Goal: Task Accomplishment & Management: Use online tool/utility

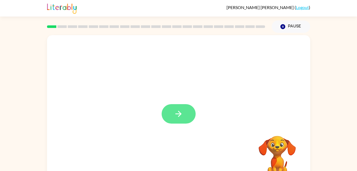
click at [172, 111] on button "button" at bounding box center [179, 113] width 34 height 19
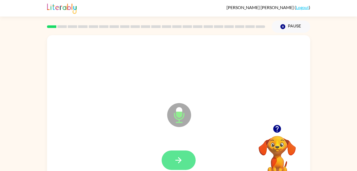
click at [174, 159] on icon "button" at bounding box center [178, 159] width 9 height 9
click at [180, 166] on button "button" at bounding box center [179, 159] width 34 height 19
click at [176, 160] on icon "button" at bounding box center [179, 160] width 6 height 6
click at [177, 162] on icon "button" at bounding box center [178, 159] width 9 height 9
click at [172, 160] on button "button" at bounding box center [179, 159] width 34 height 19
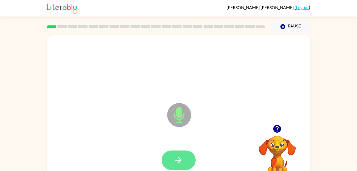
click at [175, 163] on icon "button" at bounding box center [178, 159] width 9 height 9
click at [185, 164] on button "button" at bounding box center [179, 159] width 34 height 19
click at [177, 157] on icon "button" at bounding box center [178, 159] width 9 height 9
click at [180, 160] on icon "button" at bounding box center [179, 160] width 6 height 6
click at [178, 161] on icon "button" at bounding box center [178, 159] width 9 height 9
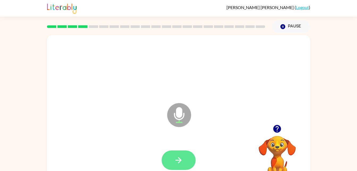
click at [176, 156] on icon "button" at bounding box center [178, 159] width 9 height 9
click at [181, 160] on icon "button" at bounding box center [179, 160] width 6 height 6
click at [181, 155] on icon "button" at bounding box center [178, 159] width 9 height 9
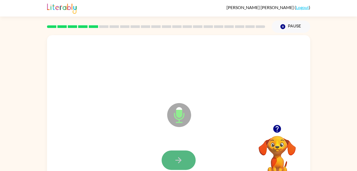
click at [175, 156] on icon "button" at bounding box center [178, 159] width 9 height 9
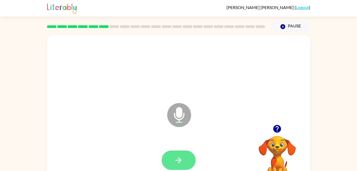
click at [178, 163] on icon "button" at bounding box center [178, 159] width 9 height 9
click at [168, 160] on button "button" at bounding box center [179, 159] width 34 height 19
click at [180, 156] on icon "button" at bounding box center [178, 159] width 9 height 9
click at [182, 158] on icon "button" at bounding box center [178, 159] width 9 height 9
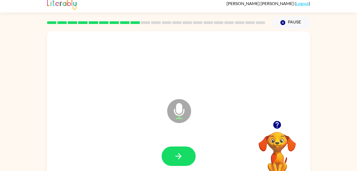
scroll to position [16, 0]
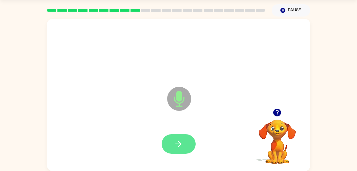
click at [177, 138] on button "button" at bounding box center [179, 143] width 34 height 19
click at [181, 146] on icon "button" at bounding box center [178, 143] width 9 height 9
click at [177, 145] on icon "button" at bounding box center [178, 143] width 9 height 9
click at [178, 142] on icon "button" at bounding box center [179, 144] width 6 height 6
click at [181, 140] on icon "button" at bounding box center [178, 143] width 9 height 9
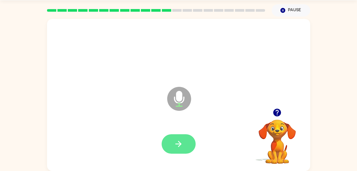
click at [176, 145] on icon "button" at bounding box center [178, 143] width 9 height 9
click at [173, 142] on button "button" at bounding box center [179, 143] width 34 height 19
click at [184, 138] on button "button" at bounding box center [179, 143] width 34 height 19
click at [177, 143] on icon "button" at bounding box center [178, 143] width 9 height 9
click at [172, 138] on button "button" at bounding box center [179, 143] width 34 height 19
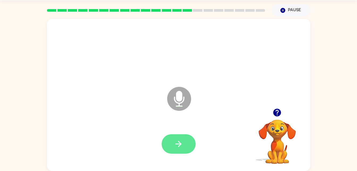
click at [182, 147] on icon "button" at bounding box center [178, 143] width 9 height 9
click at [172, 140] on button "button" at bounding box center [179, 143] width 34 height 19
click at [182, 142] on icon "button" at bounding box center [178, 143] width 9 height 9
click at [176, 142] on icon "button" at bounding box center [178, 143] width 9 height 9
click at [173, 140] on button "button" at bounding box center [179, 143] width 34 height 19
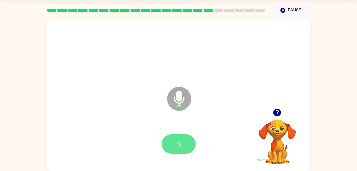
click at [181, 135] on button "button" at bounding box center [179, 143] width 34 height 19
click at [180, 142] on icon "button" at bounding box center [178, 143] width 9 height 9
click at [187, 143] on button "button" at bounding box center [179, 143] width 34 height 19
click at [178, 141] on icon "button" at bounding box center [178, 143] width 9 height 9
click at [174, 146] on icon "button" at bounding box center [178, 143] width 9 height 9
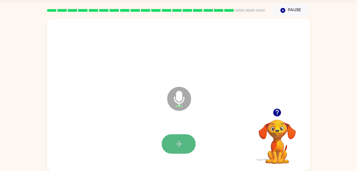
click at [177, 141] on icon "button" at bounding box center [178, 143] width 9 height 9
click at [174, 135] on button "button" at bounding box center [179, 143] width 34 height 19
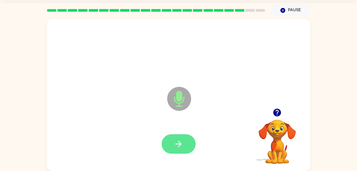
click at [177, 144] on icon "button" at bounding box center [179, 144] width 6 height 6
click at [168, 145] on button "button" at bounding box center [179, 143] width 34 height 19
click at [177, 138] on button "button" at bounding box center [179, 143] width 34 height 19
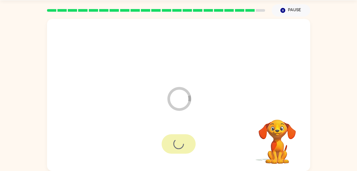
scroll to position [7, 0]
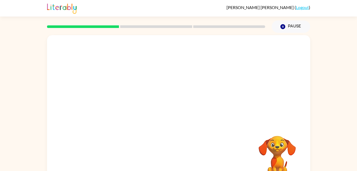
scroll to position [16, 0]
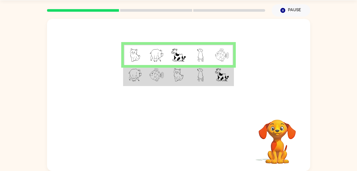
click at [205, 76] on td at bounding box center [201, 75] width 22 height 20
click at [219, 79] on img at bounding box center [222, 74] width 14 height 13
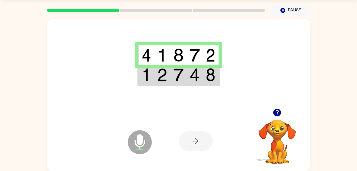
click at [189, 76] on td at bounding box center [195, 75] width 16 height 20
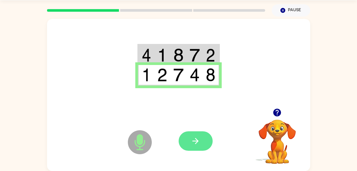
click at [197, 142] on icon "button" at bounding box center [196, 141] width 6 height 6
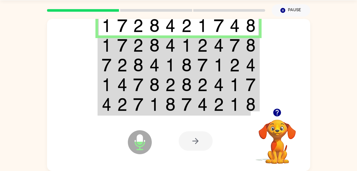
click at [187, 48] on img at bounding box center [187, 45] width 10 height 13
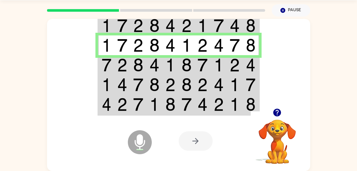
click at [164, 65] on td at bounding box center [171, 65] width 16 height 20
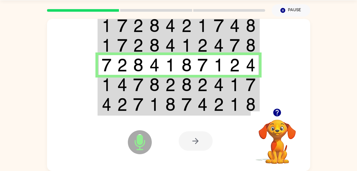
click at [126, 88] on img at bounding box center [122, 84] width 10 height 13
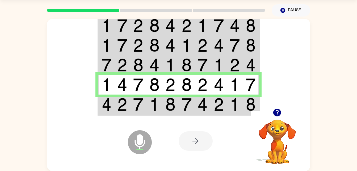
click at [198, 110] on img at bounding box center [203, 104] width 10 height 13
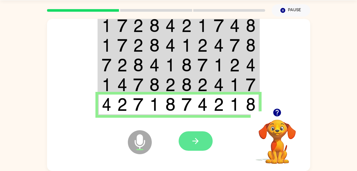
click at [205, 132] on button "button" at bounding box center [196, 140] width 34 height 19
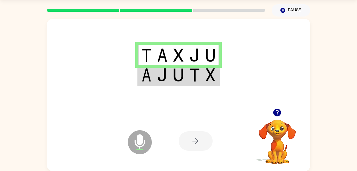
click at [187, 70] on td at bounding box center [195, 75] width 16 height 20
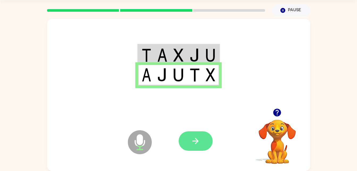
click at [194, 142] on icon "button" at bounding box center [195, 140] width 9 height 9
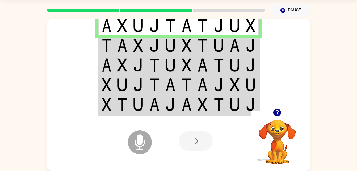
click at [204, 50] on img at bounding box center [203, 45] width 10 height 13
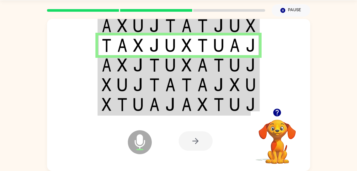
click at [220, 69] on img at bounding box center [219, 64] width 10 height 13
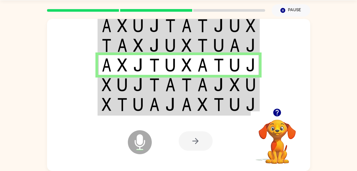
click at [151, 87] on img at bounding box center [154, 84] width 10 height 13
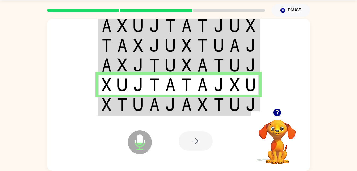
click at [233, 105] on img at bounding box center [235, 104] width 10 height 13
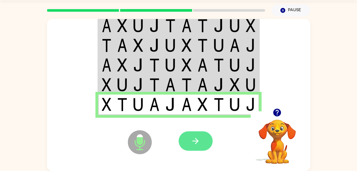
click at [196, 138] on icon "button" at bounding box center [195, 140] width 9 height 9
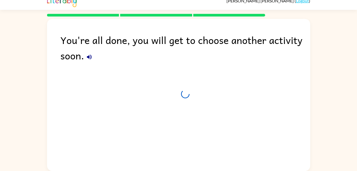
scroll to position [7, 0]
